Goal: Information Seeking & Learning: Find specific fact

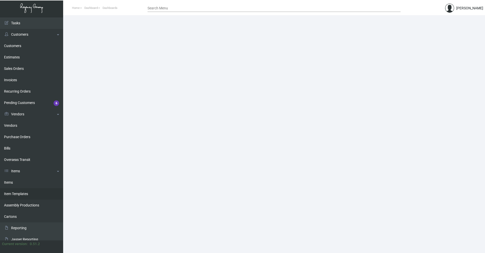
scroll to position [25, 0]
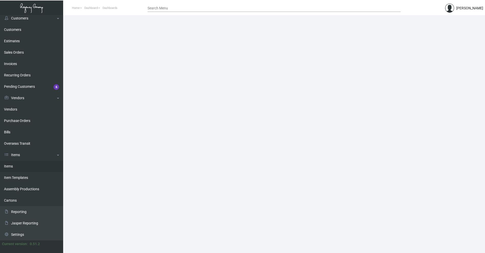
click at [26, 170] on link "Items" at bounding box center [31, 165] width 63 height 11
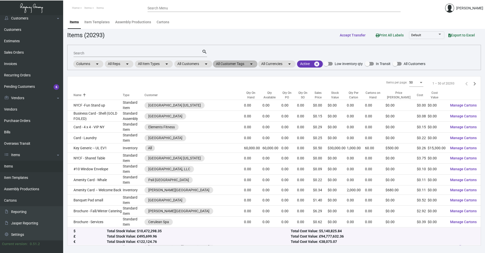
click at [233, 60] on mat-chip "All Customer Tags arrow_drop_down" at bounding box center [235, 63] width 44 height 7
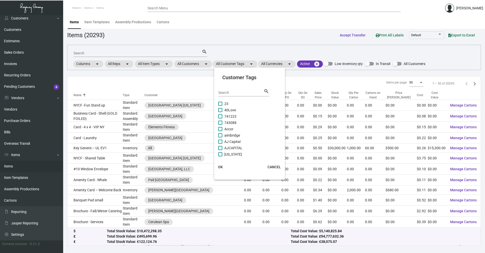
click at [195, 63] on div at bounding box center [242, 126] width 485 height 253
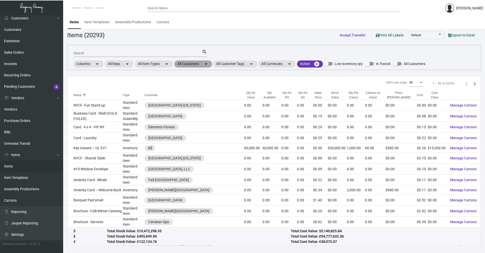
click at [196, 65] on mat-chip "All Customers arrow_drop_down" at bounding box center [193, 63] width 38 height 7
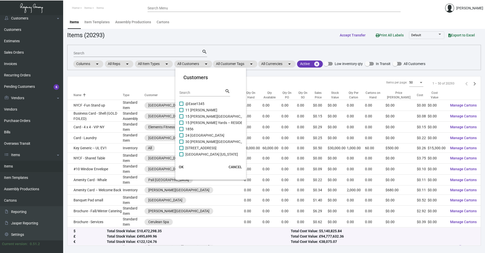
click at [201, 92] on input "Search" at bounding box center [201, 93] width 45 height 4
type input "m"
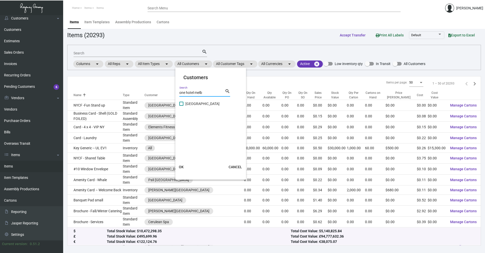
type input "one hotel melb"
click at [186, 103] on span "[GEOGRAPHIC_DATA]" at bounding box center [202, 104] width 34 height 6
click at [181, 106] on input "[GEOGRAPHIC_DATA]" at bounding box center [181, 106] width 0 height 0
checkbox input "true"
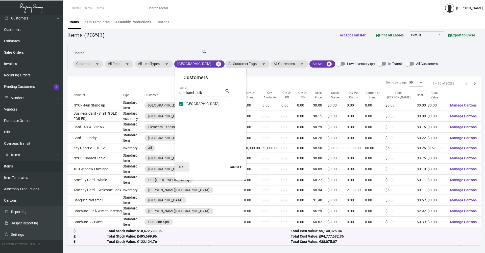
click at [182, 167] on span "OK" at bounding box center [181, 167] width 5 height 4
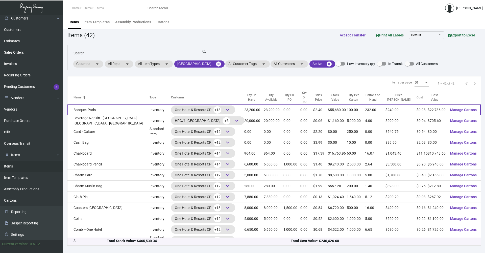
click at [126, 106] on td "Banquet Pads" at bounding box center [108, 109] width 82 height 11
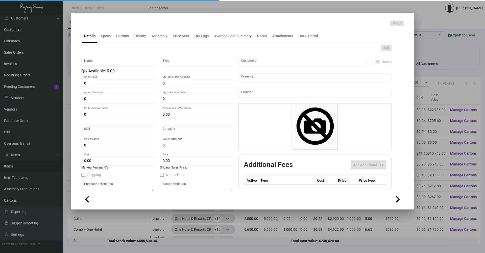
type input "Banquet Pads"
type input "Inventory"
type input "23,200"
type input "$ 1.94643"
type input "22"
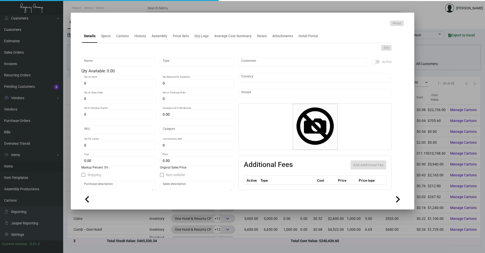
type input "Standard"
type input "100"
type input "400"
type input "$ 0.98"
type input "$ 2.40"
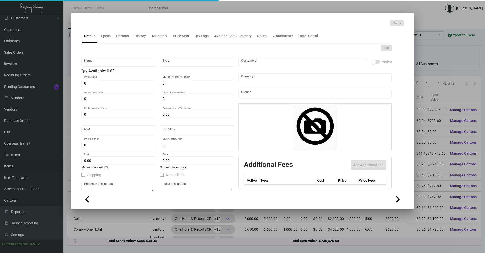
type textarea "Banquet Pads: Size 11x8.5, grey color text stock printing 1 color black ink 1 s…"
checkbox input "true"
type input "United States Dollar $"
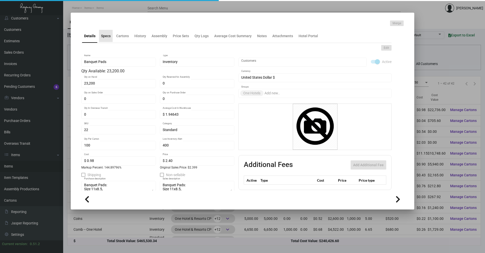
click at [106, 36] on div "Specs" at bounding box center [106, 35] width 10 height 5
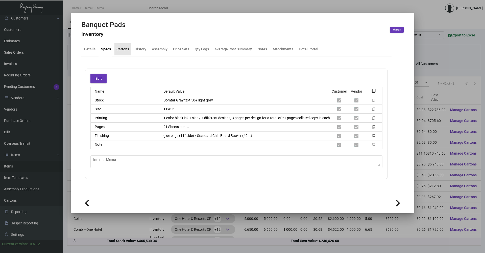
click at [126, 48] on div "Cartons" at bounding box center [122, 48] width 13 height 5
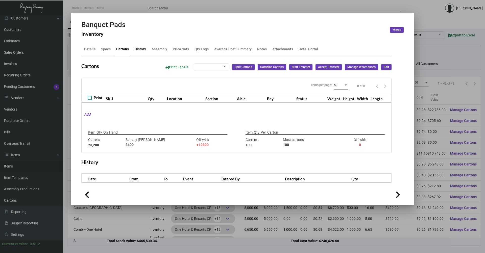
click at [139, 51] on div "History" at bounding box center [140, 48] width 12 height 5
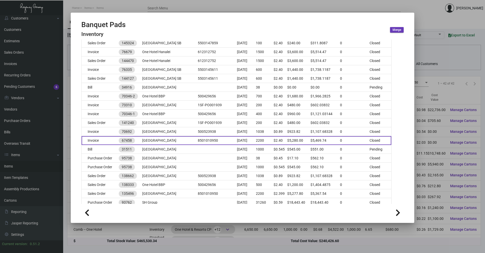
scroll to position [354, 0]
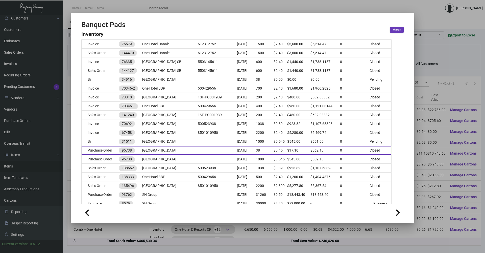
click at [169, 149] on td "[GEOGRAPHIC_DATA]" at bounding box center [170, 150] width 56 height 9
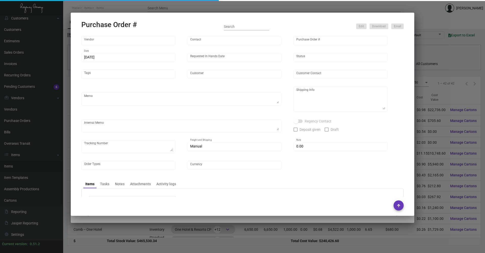
type input "Colonial Redi Record Corp."
type input "[PERSON_NAME]"
type input "95738"
type input "[DATE]"
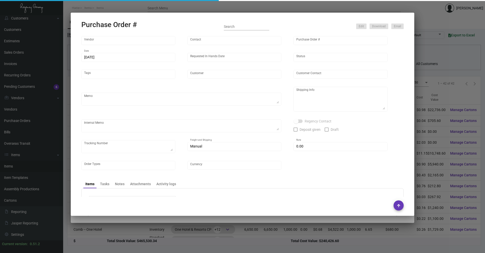
type input "[GEOGRAPHIC_DATA]"
type input "[PERSON_NAME]"
type textarea "Reference quote dated [DATE]."
type textarea "[GEOGRAPHIC_DATA] - [PERSON_NAME] [STREET_ADDRESS]"
type textarea "Processed with their own custom pads. 1/11 - Received by [PERSON_NAME] at 10:19…"
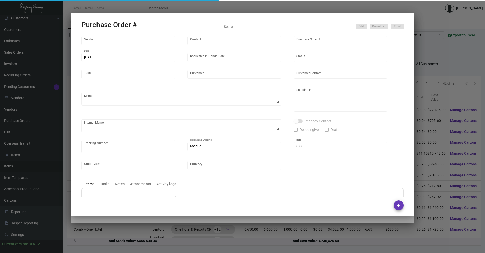
type input "$ 0.00"
type input "United States Dollar $"
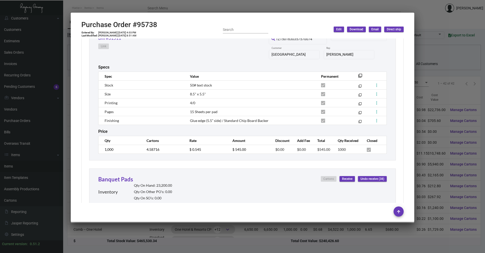
scroll to position [278, 0]
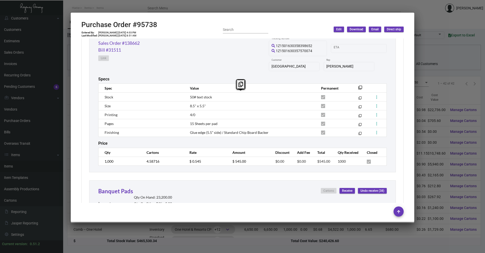
drag, startPoint x: 189, startPoint y: 98, endPoint x: 274, endPoint y: 137, distance: 93.8
click at [274, 137] on table "Spec Value Permanent filter_none Stock 50# text stock filter_none Size 8.5" x 5…" at bounding box center [242, 109] width 288 height 53
click at [229, 110] on td "4/0" at bounding box center [250, 114] width 131 height 9
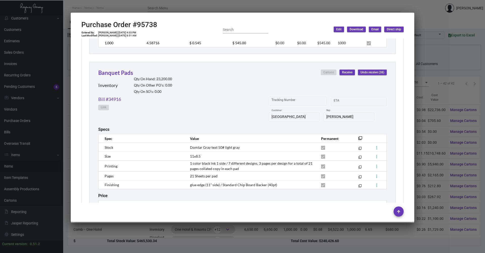
scroll to position [404, 0]
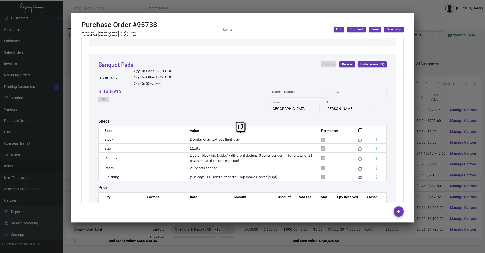
copy tbody "Stock Domtar Gray text 50# light gray filter_none Size 11x8.5 filter_none Print…"
drag, startPoint x: 277, startPoint y: 176, endPoint x: 101, endPoint y: 137, distance: 180.1
click at [101, 137] on tbody "Stock Domtar Gray text 50# light gray filter_none Size 11x8.5 filter_none Print…" at bounding box center [242, 158] width 288 height 46
copy tbody "Stock Domtar Gray text 50# light gray filter_none Size 11x8.5 filter_none Print…"
click at [196, 106] on div "Bill #34916 Link Tracking Number Start date – ETA [GEOGRAPHIC_DATA] Customer [P…" at bounding box center [242, 103] width 288 height 31
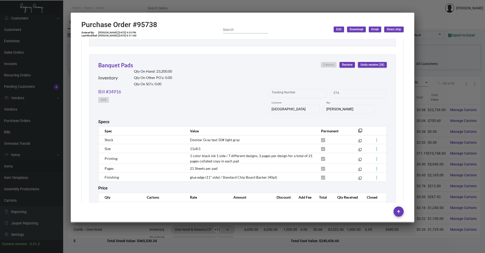
scroll to position [429, 0]
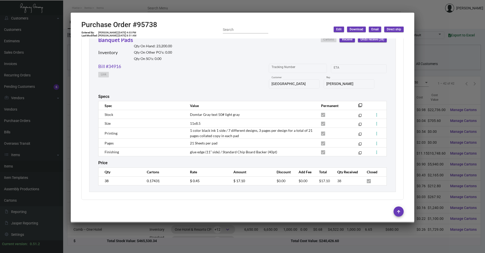
click at [94, 6] on div at bounding box center [242, 126] width 485 height 253
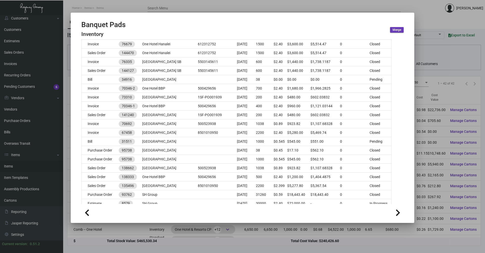
click at [111, 243] on div at bounding box center [242, 126] width 485 height 253
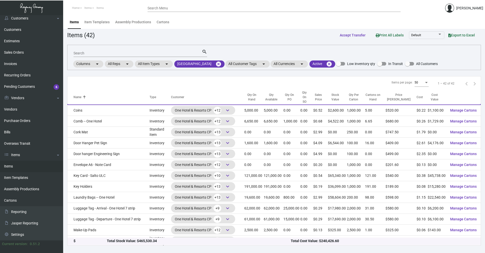
scroll to position [177, 0]
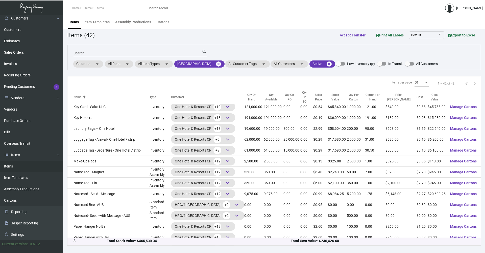
click at [82, 55] on input "Search" at bounding box center [137, 53] width 128 height 4
type input "note"
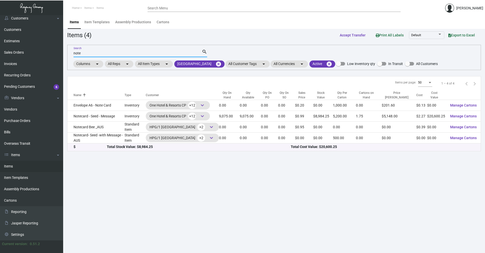
scroll to position [0, 0]
drag, startPoint x: 87, startPoint y: 55, endPoint x: 69, endPoint y: 51, distance: 18.8
click at [66, 55] on main "Items Item Templates Assembly Productions Cartons Items (4) Accept Transfer Pri…" at bounding box center [274, 133] width 422 height 237
type input "pad"
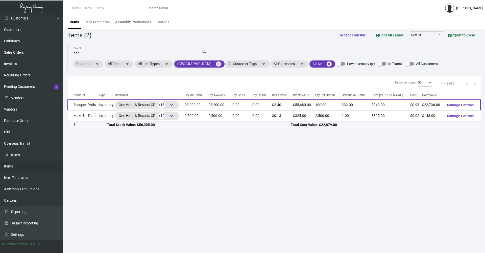
click at [95, 105] on td "Banquet Pads" at bounding box center [82, 104] width 31 height 11
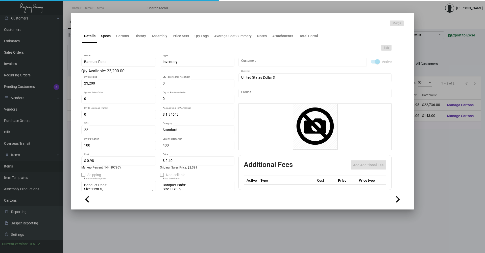
click at [106, 36] on div "Specs" at bounding box center [106, 35] width 10 height 5
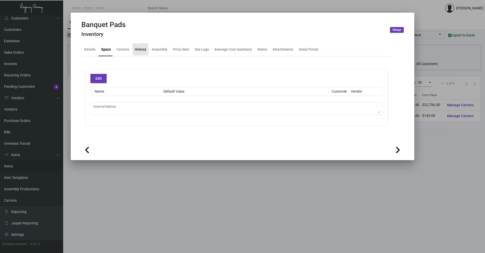
click at [134, 33] on ng-component "Banquet Pads Inventory Merge Details Specs Cartons History Assembly Price Sets …" at bounding box center [242, 89] width 322 height 138
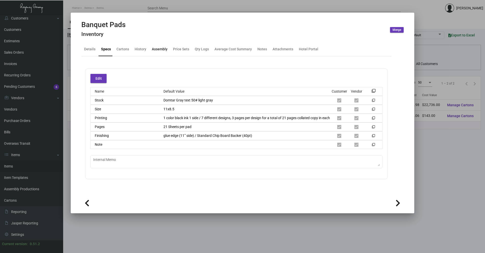
click at [155, 51] on div "Assembly" at bounding box center [160, 48] width 16 height 5
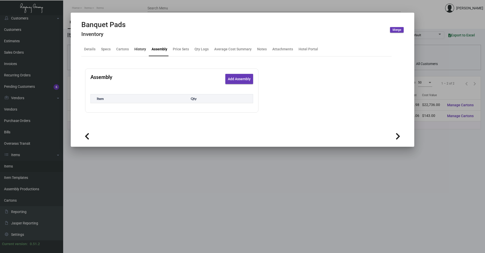
click at [134, 49] on div "History" at bounding box center [140, 48] width 12 height 5
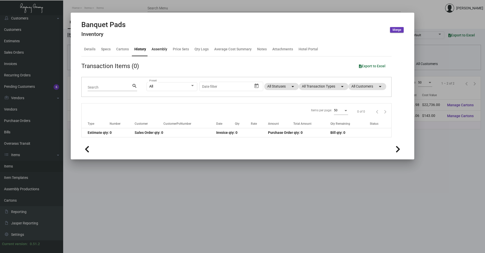
click at [161, 51] on div "Assembly" at bounding box center [160, 48] width 16 height 5
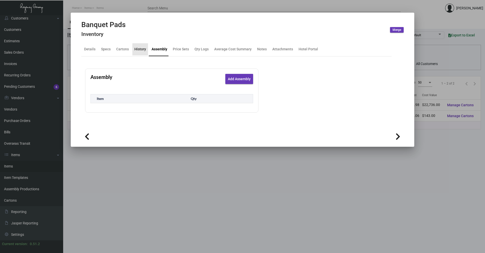
click at [136, 49] on div "History" at bounding box center [140, 48] width 12 height 5
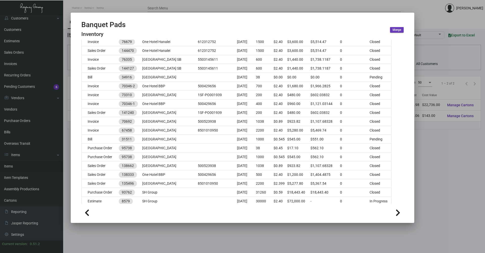
scroll to position [379, 0]
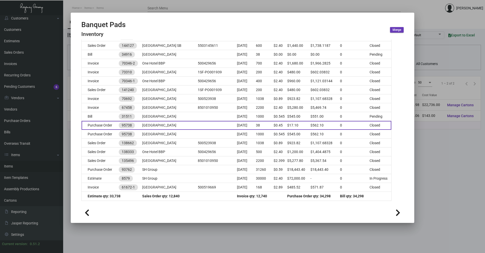
click at [112, 128] on td "Purchase Order" at bounding box center [100, 125] width 37 height 9
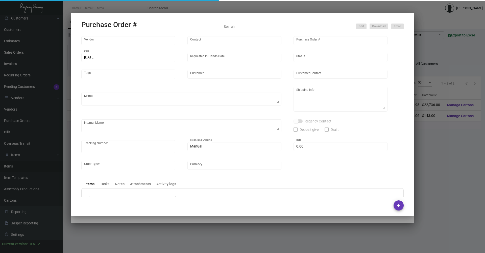
type input "Colonial Redi Record Corp."
type input "[PERSON_NAME]"
type input "95738"
type input "[DATE]"
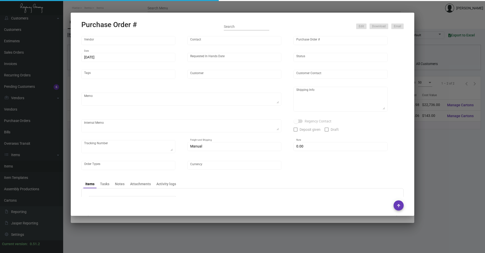
type input "[GEOGRAPHIC_DATA]"
type input "[PERSON_NAME]"
type textarea "Reference quote dated [DATE]."
type textarea "[GEOGRAPHIC_DATA] - [PERSON_NAME] [STREET_ADDRESS]"
type textarea "Processed with their own custom pads. 1/11 - Received by [PERSON_NAME] at 10:19…"
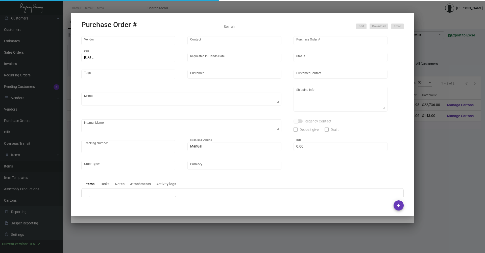
type input "$ 0.00"
type input "United States Dollar $"
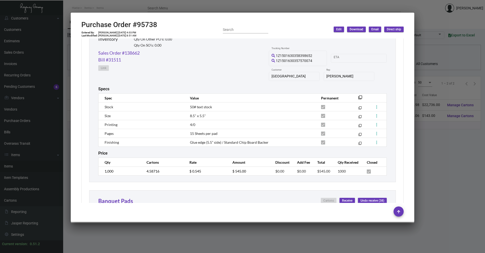
scroll to position [252, 0]
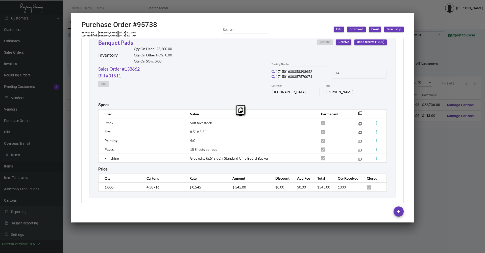
drag, startPoint x: 279, startPoint y: 159, endPoint x: 99, endPoint y: 120, distance: 183.5
click at [99, 120] on tbody "Stock 50# text stock filter_none Size 8.5" x 5.5" filter_none Printing 4/0 filt…" at bounding box center [242, 140] width 288 height 44
copy tbody "Stock 50# text stock filter_none Size 8.5" x 5.5" filter_none Printing 4/0 filt…"
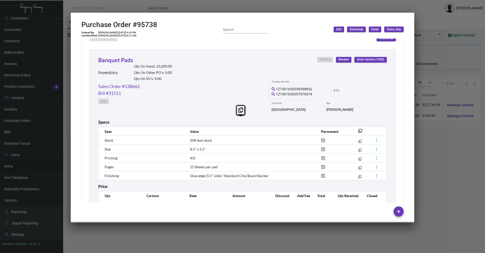
scroll to position [227, 0]
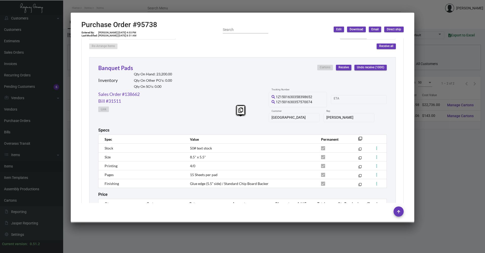
copy tbody "Stock 50# text stock filter_none Size 8.5" x 5.5" filter_none Printing 4/0 filt…"
drag, startPoint x: 177, startPoint y: 234, endPoint x: 174, endPoint y: 228, distance: 7.0
click at [177, 234] on div at bounding box center [242, 126] width 485 height 253
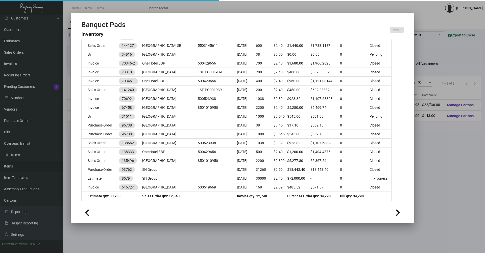
click at [174, 227] on div at bounding box center [242, 126] width 485 height 253
